Goal: Task Accomplishment & Management: Use online tool/utility

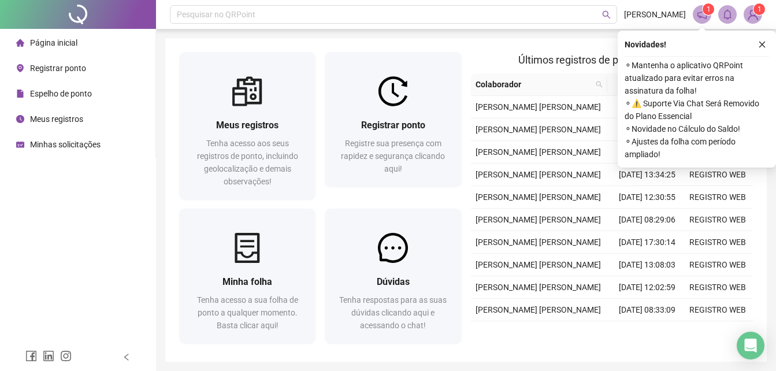
click at [54, 65] on span "Registrar ponto" at bounding box center [58, 68] width 56 height 9
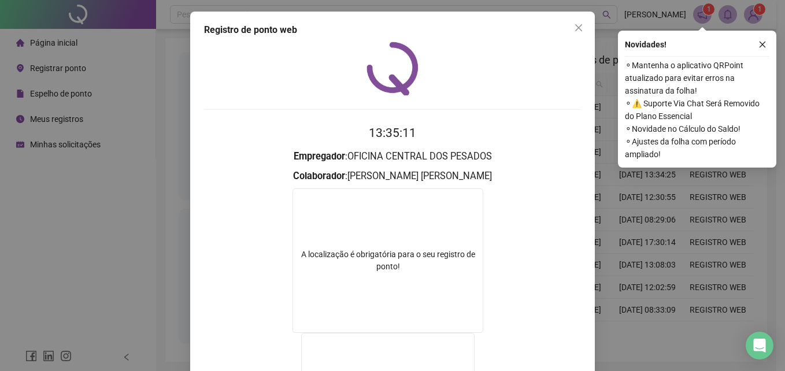
click at [574, 30] on icon "close" at bounding box center [578, 27] width 9 height 9
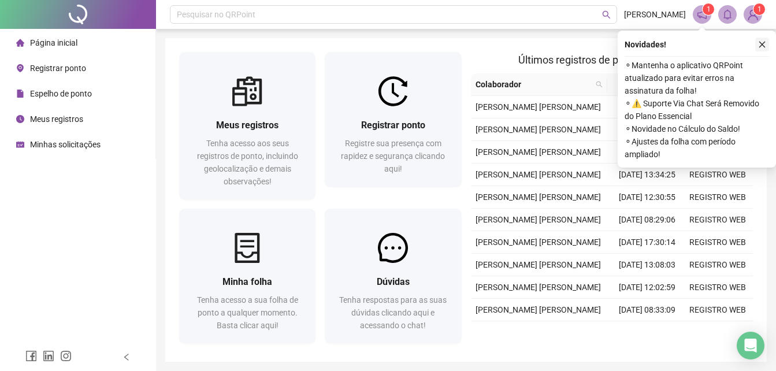
click at [760, 44] on icon "close" at bounding box center [762, 44] width 8 height 8
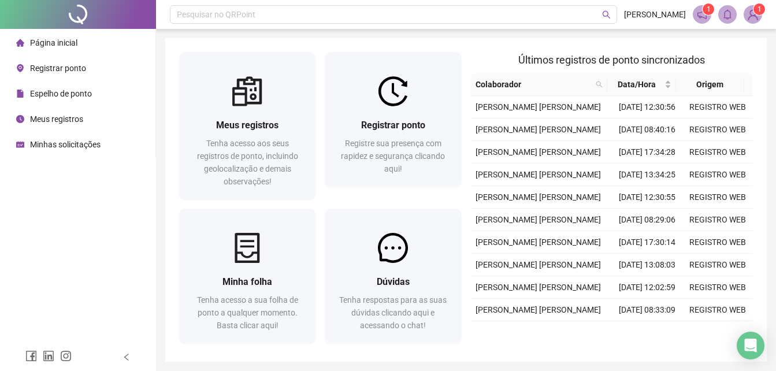
click at [52, 70] on span "Registrar ponto" at bounding box center [58, 68] width 56 height 9
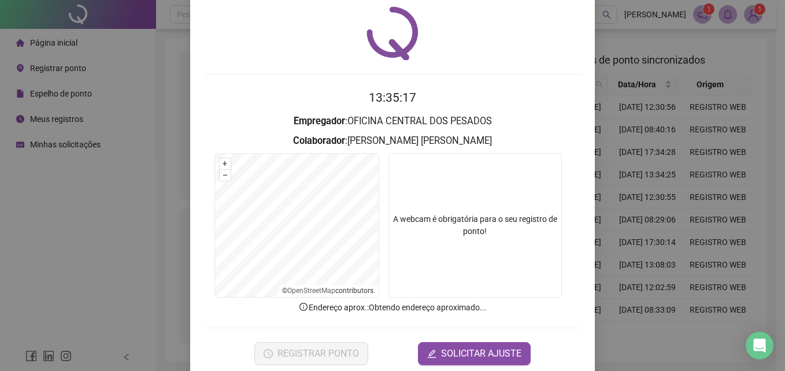
scroll to position [55, 0]
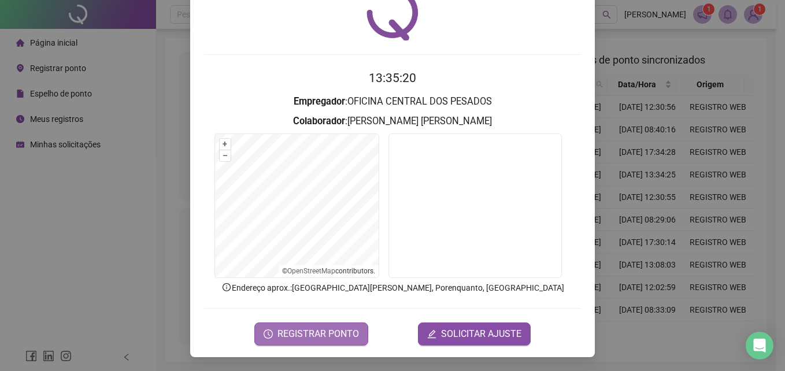
click at [304, 333] on span "REGISTRAR PONTO" at bounding box center [317, 334] width 81 height 14
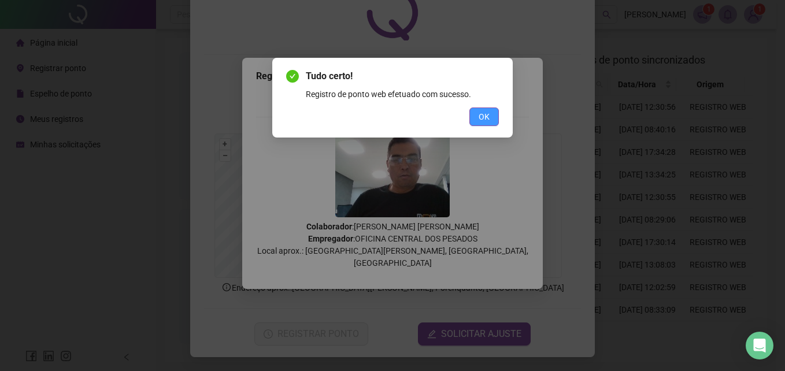
click at [476, 117] on button "OK" at bounding box center [483, 116] width 29 height 18
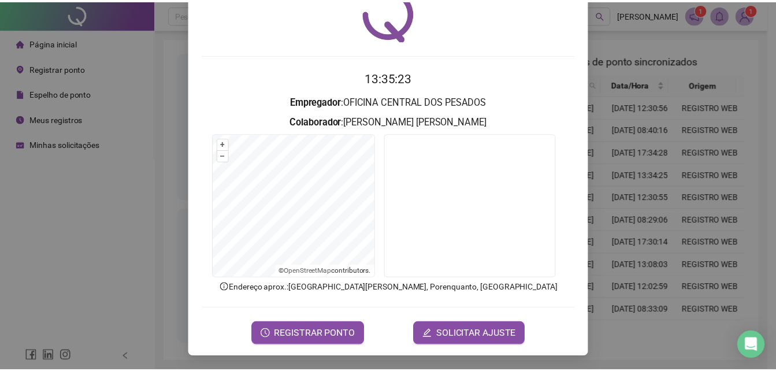
scroll to position [0, 0]
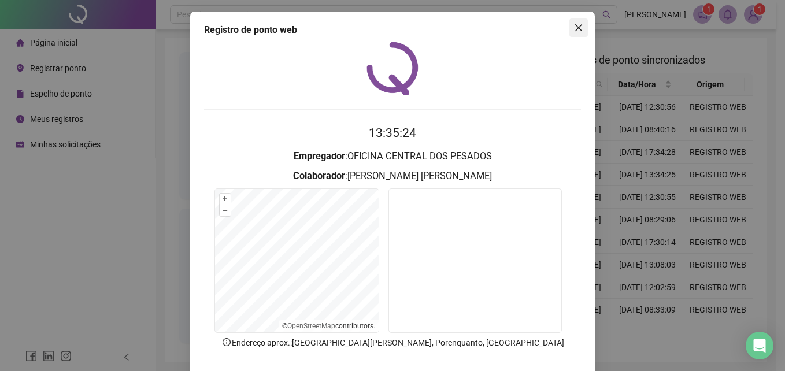
click at [574, 24] on icon "close" at bounding box center [578, 27] width 9 height 9
